Goal: Task Accomplishment & Management: Use online tool/utility

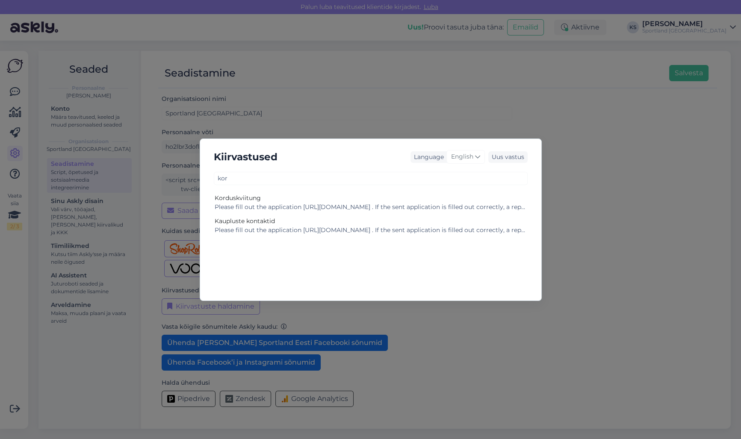
click at [12, 89] on div "Kiirvastused Language English Uus vastus kor Korduskviitung Please fill out the…" at bounding box center [370, 219] width 741 height 439
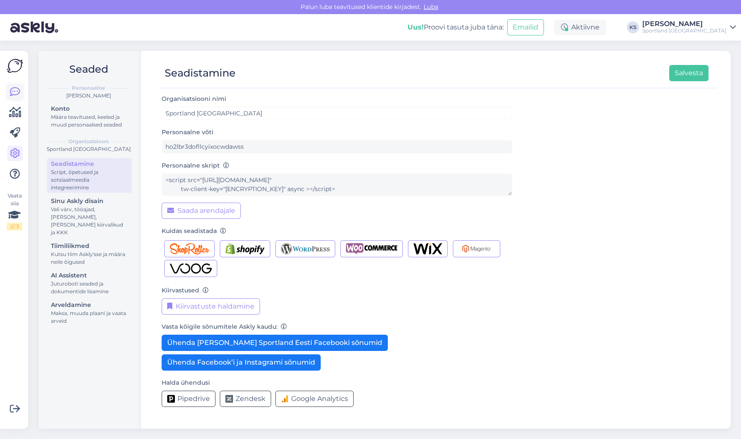
click at [12, 89] on icon at bounding box center [15, 92] width 10 height 10
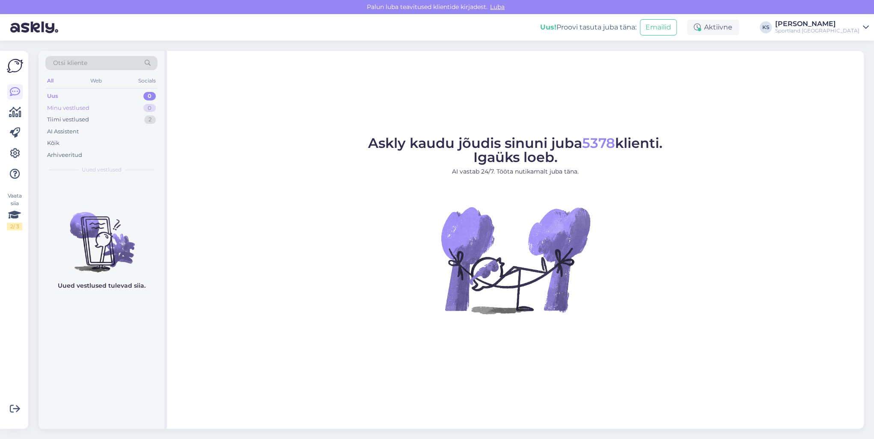
click at [135, 113] on div "Minu vestlused 0" at bounding box center [101, 108] width 112 height 12
click at [153, 116] on div "2" at bounding box center [150, 120] width 12 height 9
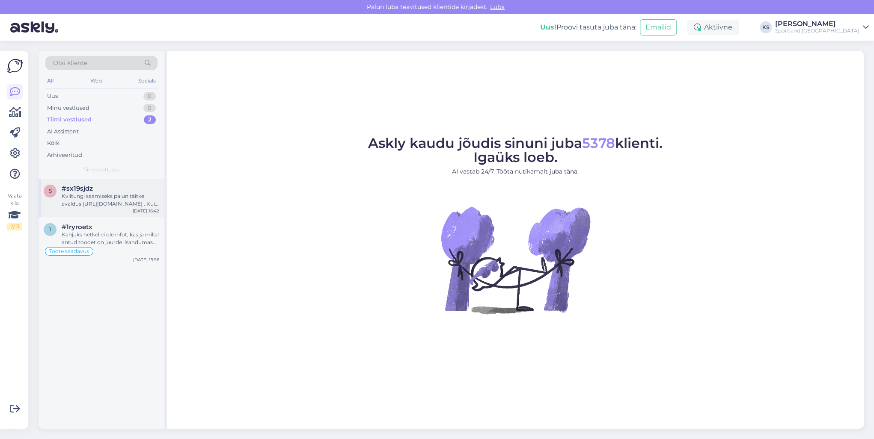
click at [118, 198] on div "Kviitungi saamiseks palun täitke avaldus [URL][DOMAIN_NAME] . Kui saadetud aval…" at bounding box center [111, 200] width 98 height 15
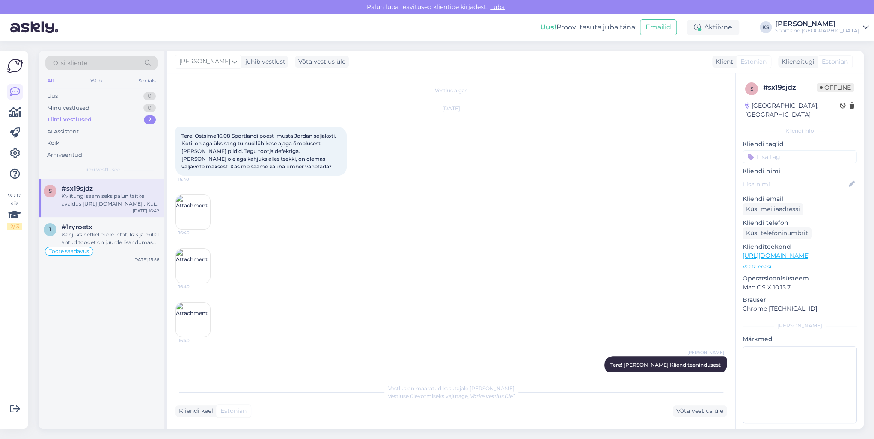
scroll to position [214, 0]
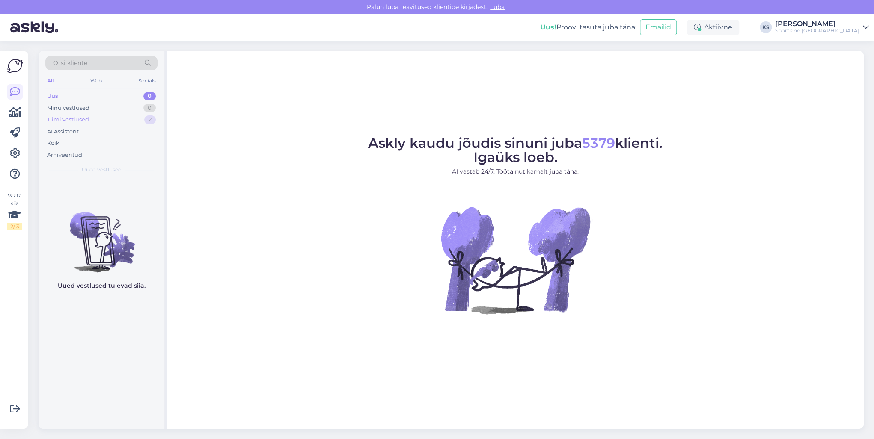
click at [144, 120] on div "2" at bounding box center [150, 120] width 12 height 9
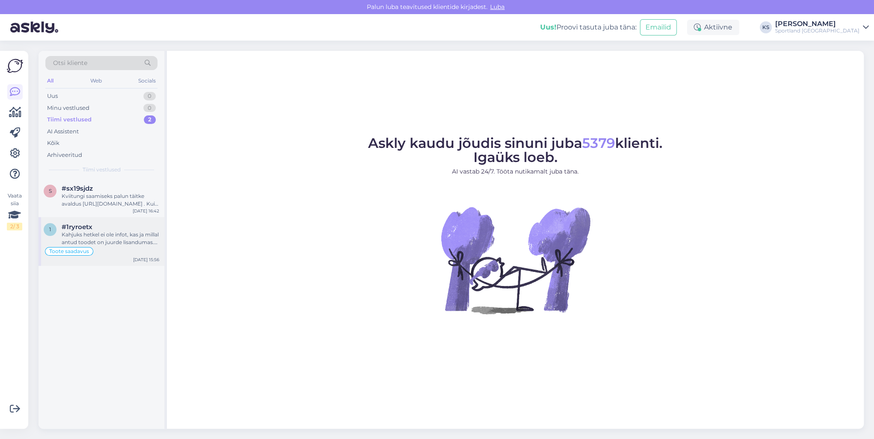
click at [125, 250] on div "Toote saadavus" at bounding box center [102, 251] width 116 height 10
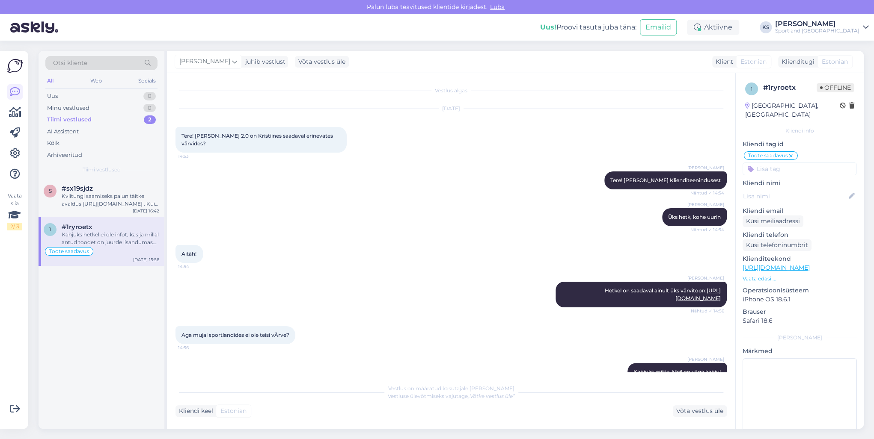
scroll to position [107, 0]
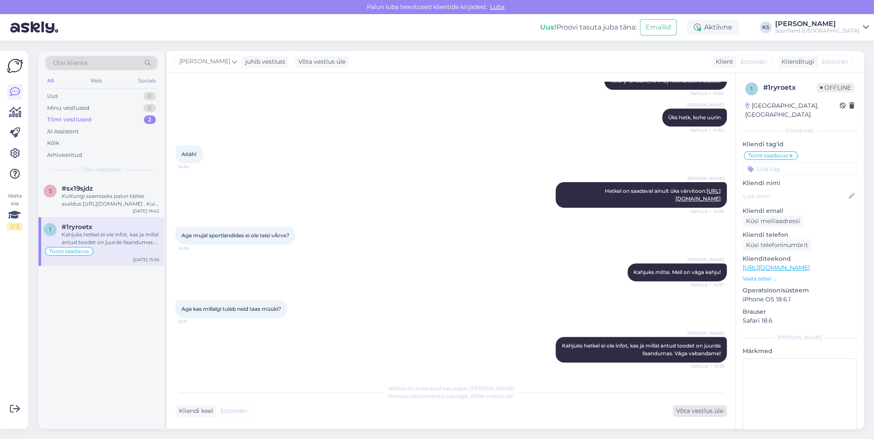
click at [707, 414] on div "Võta vestlus üle" at bounding box center [699, 412] width 54 height 12
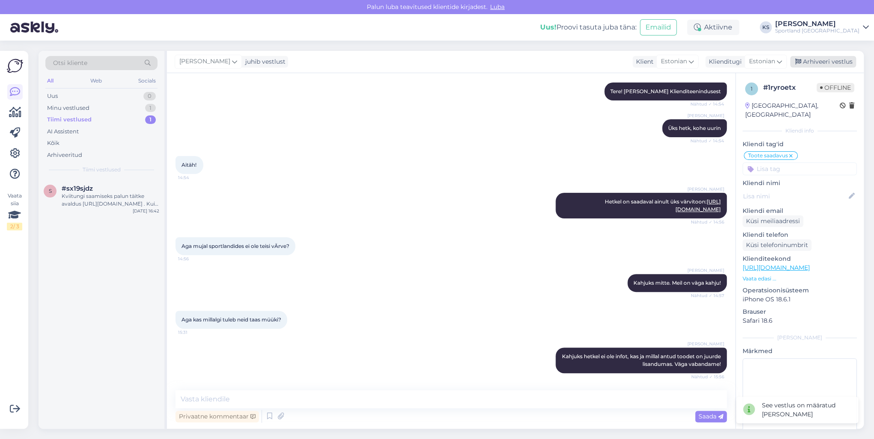
click at [826, 62] on div "Arhiveeri vestlus" at bounding box center [823, 62] width 66 height 12
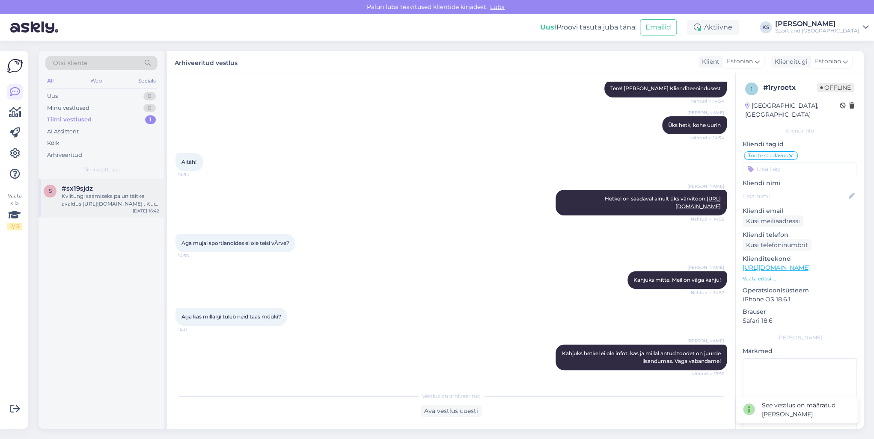
click at [154, 181] on div "s #sx19sjdz Kviitungi saamiseks palun täitke avaldus https://sportland.ee/kordu…" at bounding box center [102, 198] width 126 height 39
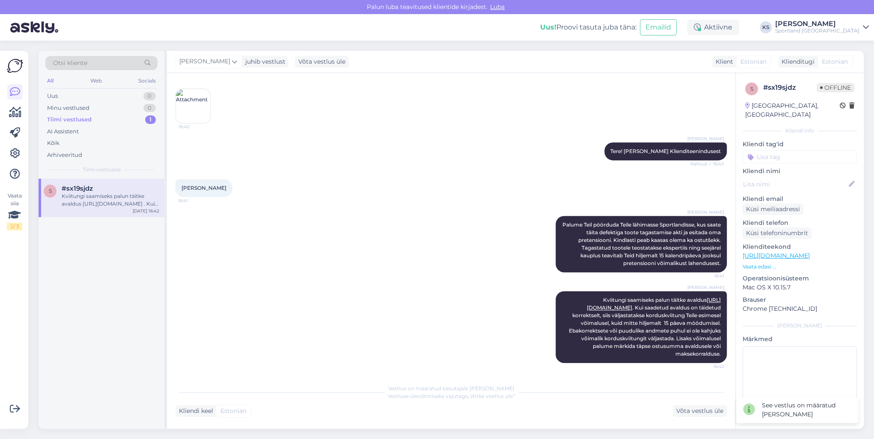
click at [683, 405] on div "Vestlus on määratud kasutajale Tiina Olup Vestluse ülevõtmiseks vajutage „Võtke…" at bounding box center [450, 398] width 551 height 37
click at [720, 407] on div "Võta vestlus üle" at bounding box center [699, 412] width 54 height 12
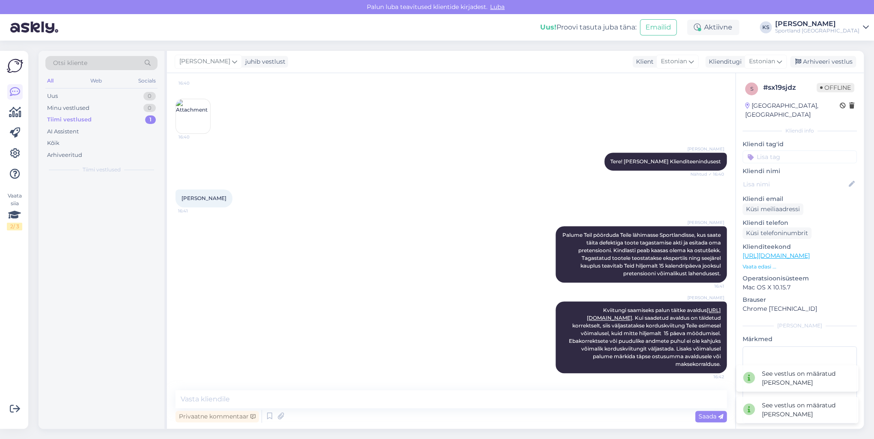
scroll to position [203, 0]
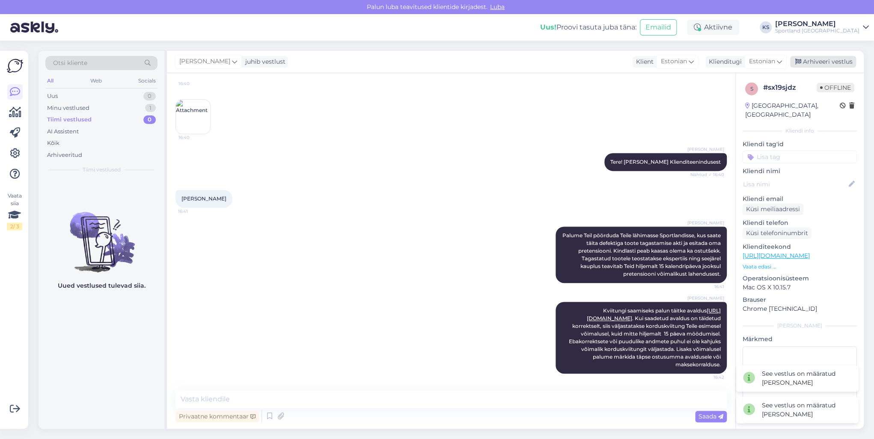
click at [839, 65] on div "Arhiveeri vestlus" at bounding box center [823, 62] width 66 height 12
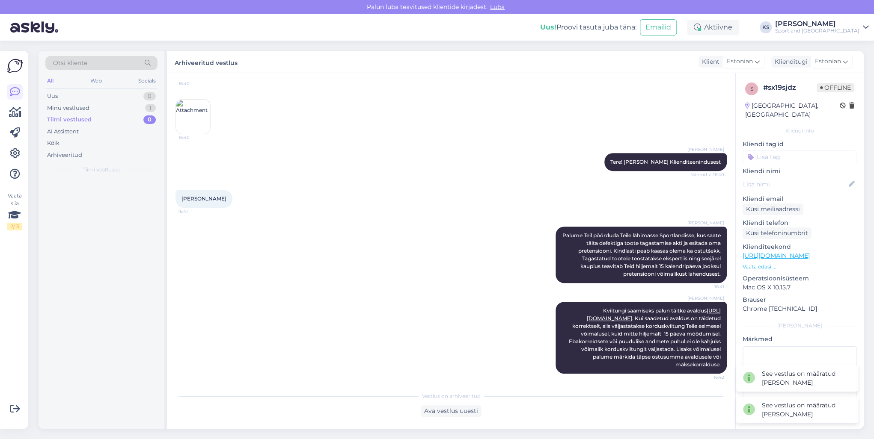
scroll to position [206, 0]
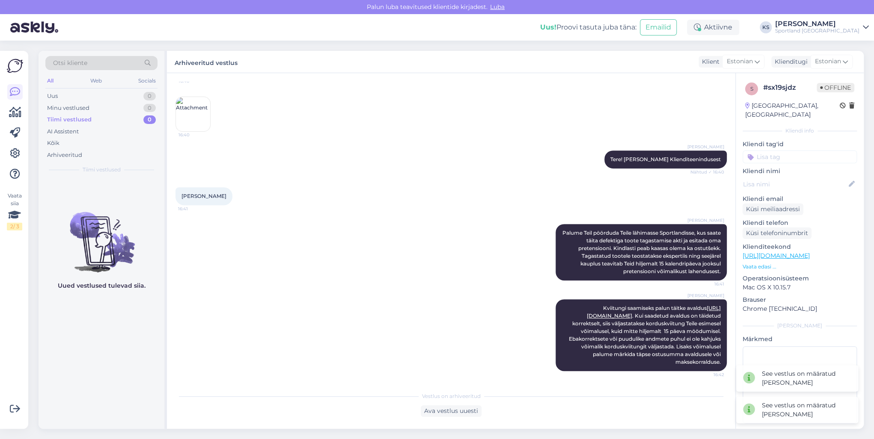
click at [842, 28] on div "Sportland [GEOGRAPHIC_DATA]" at bounding box center [817, 30] width 84 height 7
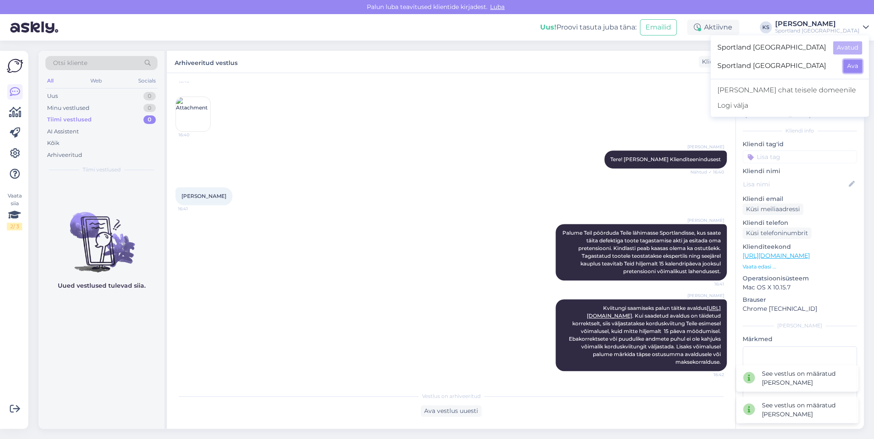
click at [856, 62] on button "Ava" at bounding box center [852, 65] width 19 height 13
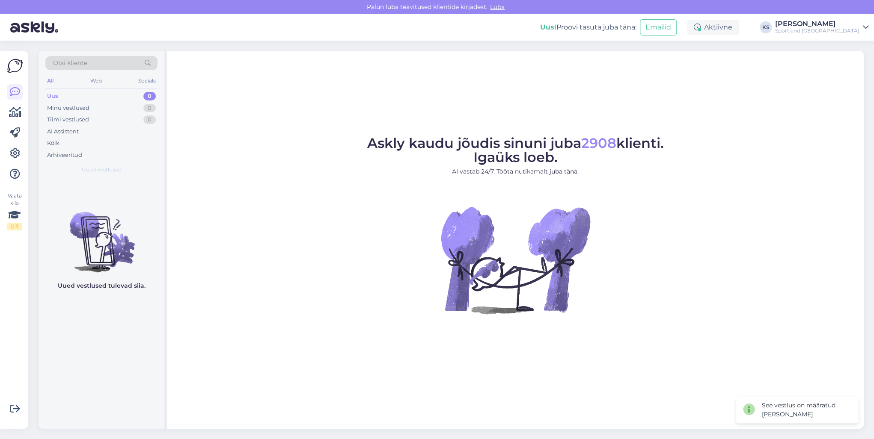
click at [825, 27] on div "Sportland Finland" at bounding box center [817, 30] width 84 height 7
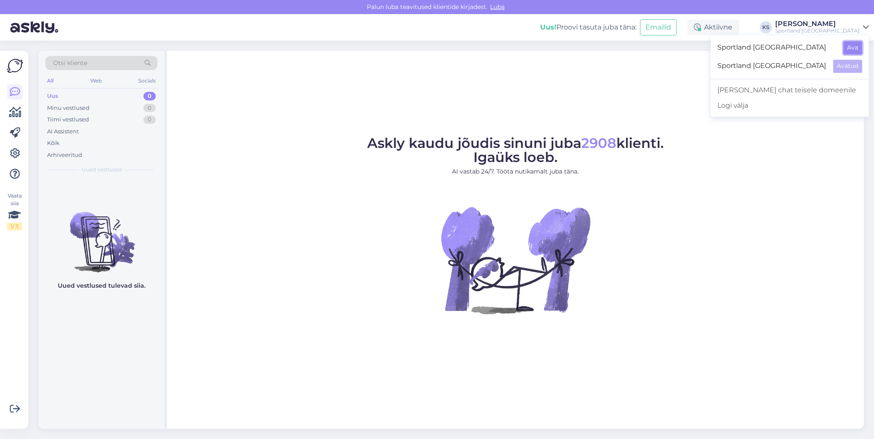
click at [847, 50] on button "Ava" at bounding box center [852, 47] width 19 height 13
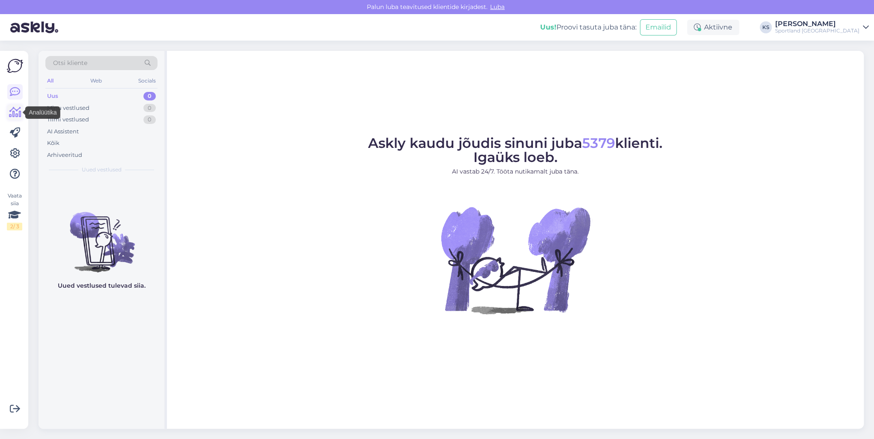
click at [18, 116] on icon at bounding box center [15, 112] width 12 height 10
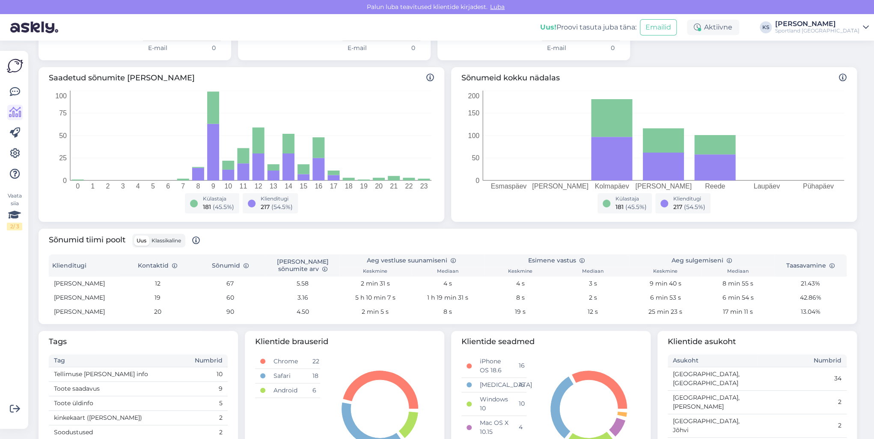
scroll to position [171, 0]
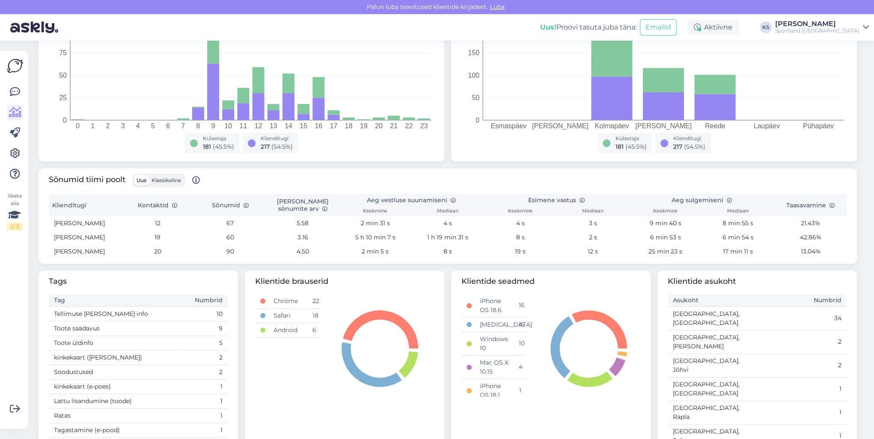
click at [161, 177] on span "Klassikaline" at bounding box center [166, 180] width 30 height 6
click at [149, 175] on input "Klassikaline" at bounding box center [149, 175] width 0 height 0
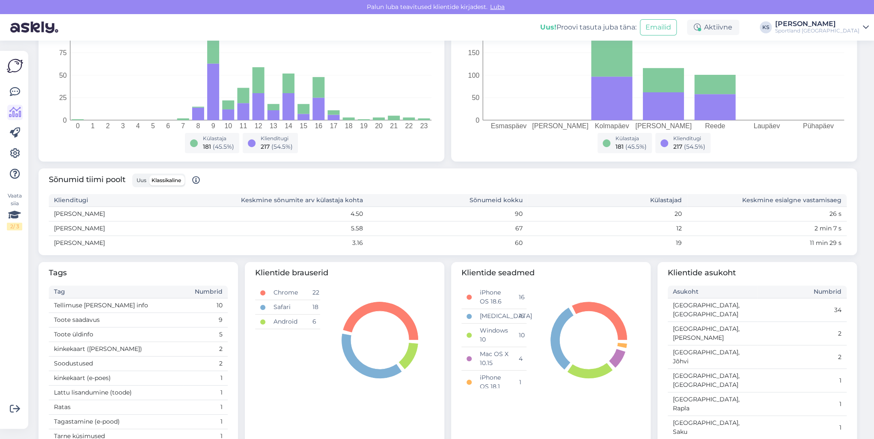
scroll to position [137, 0]
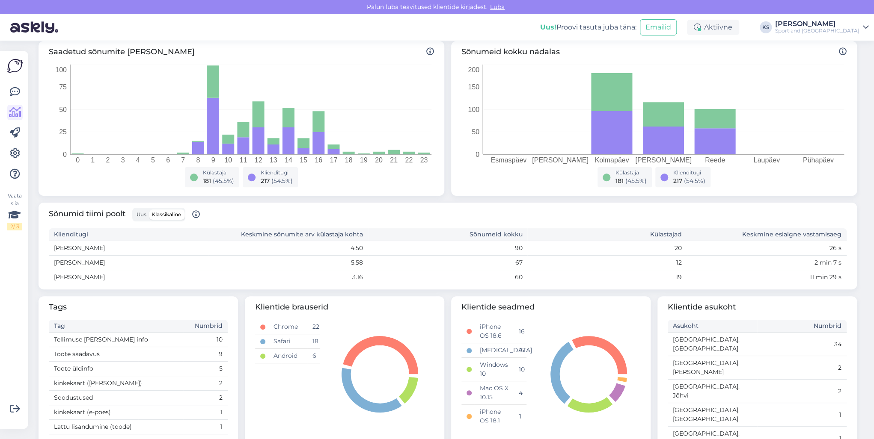
click at [837, 276] on td "11 min 29 s" at bounding box center [767, 277] width 160 height 15
click at [835, 277] on td "11 min 29 s" at bounding box center [767, 277] width 160 height 15
drag, startPoint x: 835, startPoint y: 277, endPoint x: 51, endPoint y: 275, distance: 783.7
click at [51, 275] on tr "Kristina Silm 3.16 60 19 11 min 29 s" at bounding box center [447, 277] width 797 height 15
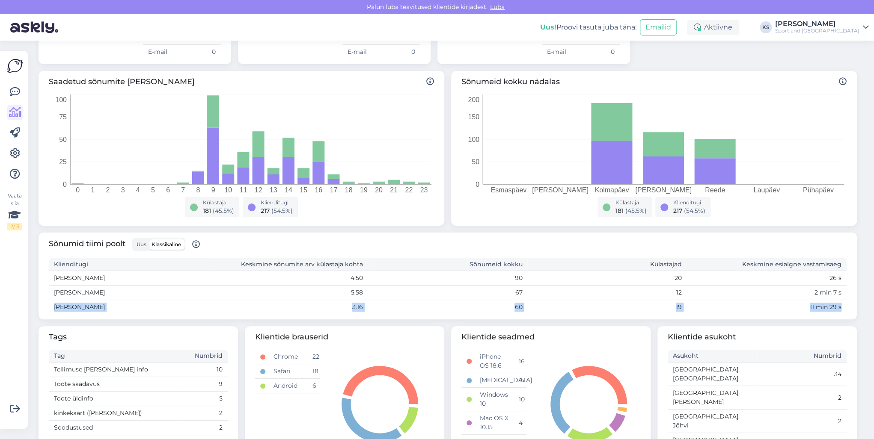
scroll to position [68, 0]
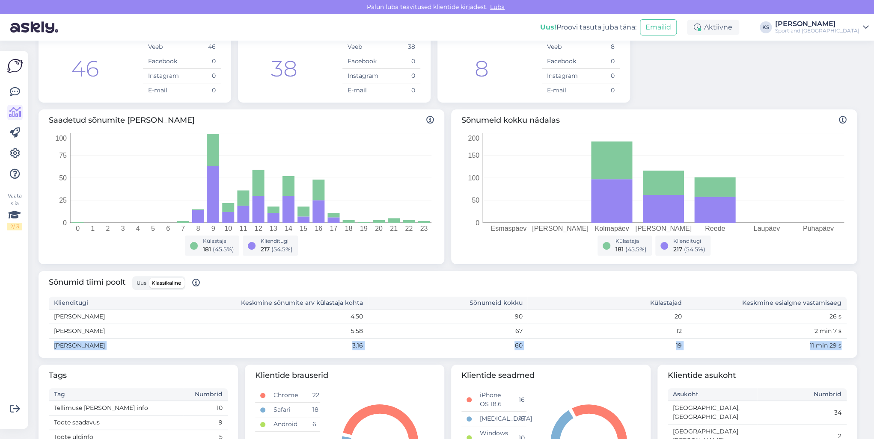
click at [146, 281] on span "Uus" at bounding box center [141, 283] width 10 height 6
click at [134, 278] on input "Uus" at bounding box center [134, 278] width 0 height 0
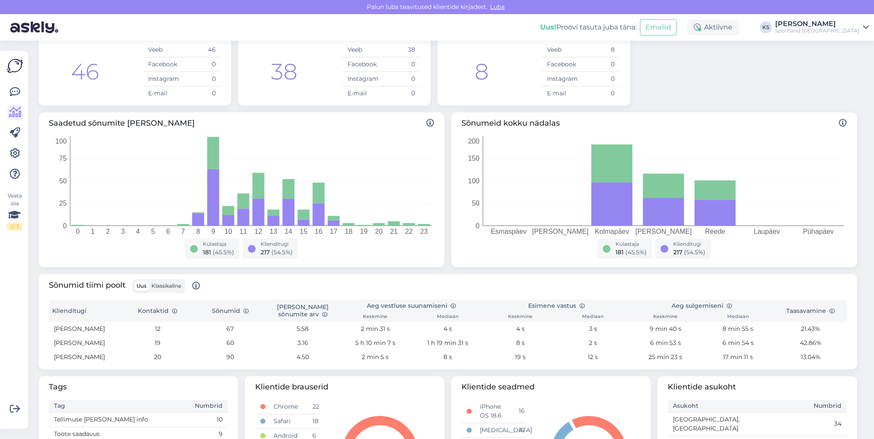
scroll to position [65, 0]
click at [15, 91] on icon at bounding box center [15, 92] width 10 height 10
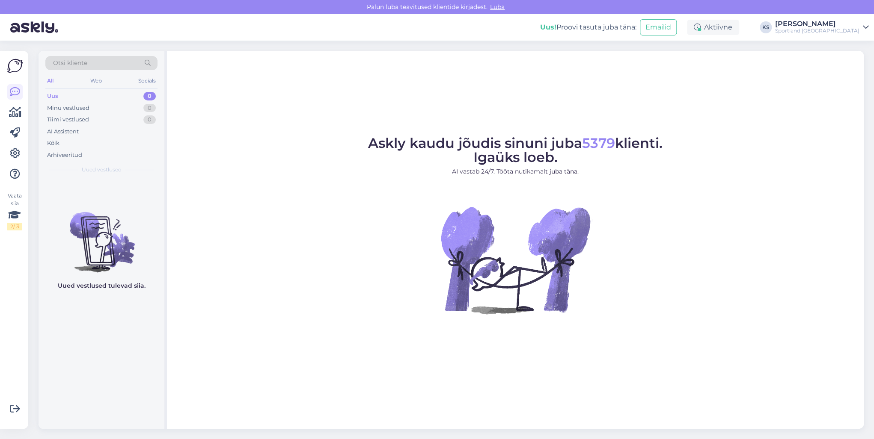
click at [850, 27] on div "[PERSON_NAME]" at bounding box center [817, 24] width 84 height 7
click at [858, 65] on button "Ava" at bounding box center [852, 65] width 19 height 13
click at [13, 109] on icon at bounding box center [15, 112] width 12 height 10
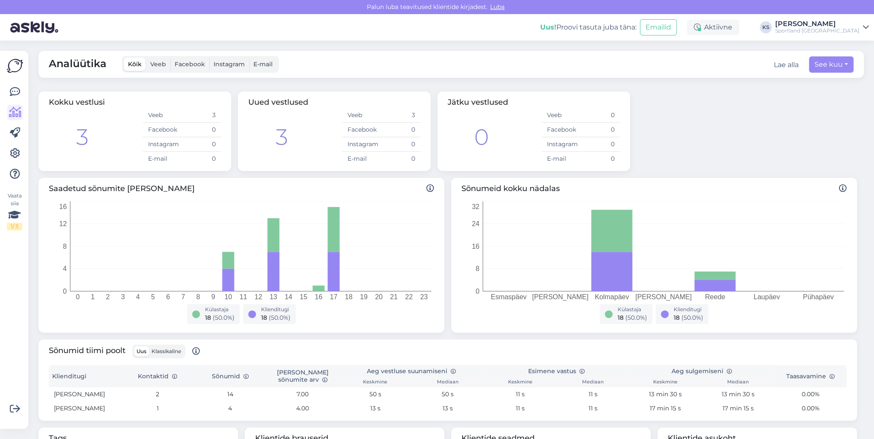
click at [172, 358] on div "Uus Klassikaline" at bounding box center [158, 352] width 53 height 14
click at [171, 351] on span "Klassikaline" at bounding box center [166, 351] width 30 height 6
click at [149, 347] on input "Klassikaline" at bounding box center [149, 347] width 0 height 0
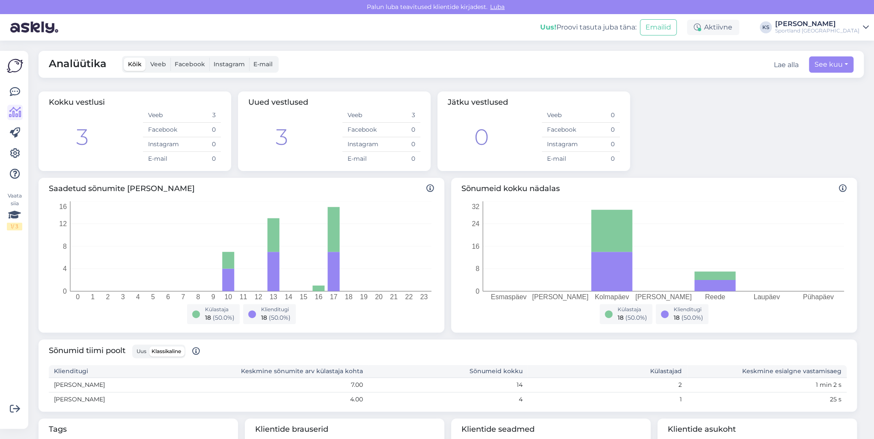
click at [816, 27] on div "[PERSON_NAME]" at bounding box center [817, 24] width 84 height 7
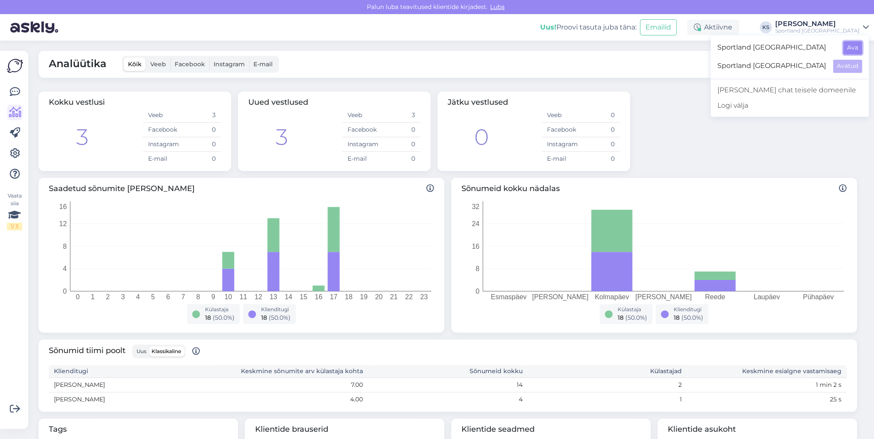
click at [847, 47] on button "Ava" at bounding box center [852, 47] width 19 height 13
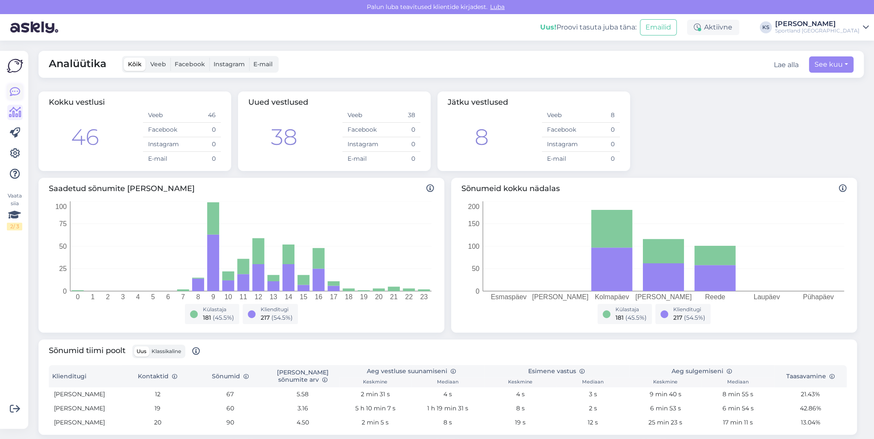
click at [17, 91] on icon at bounding box center [15, 92] width 10 height 10
